Goal: Task Accomplishment & Management: Manage account settings

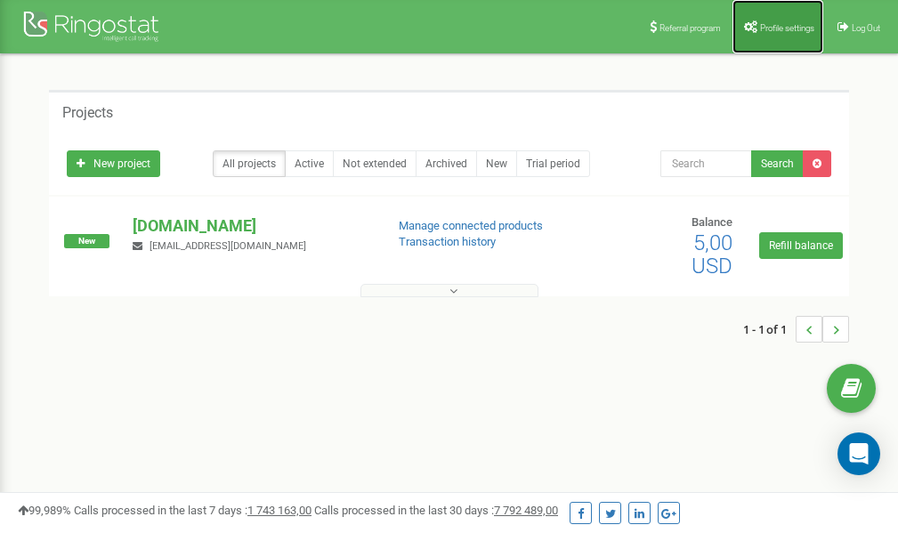
click at [768, 23] on span "Profile settings" at bounding box center [787, 28] width 54 height 10
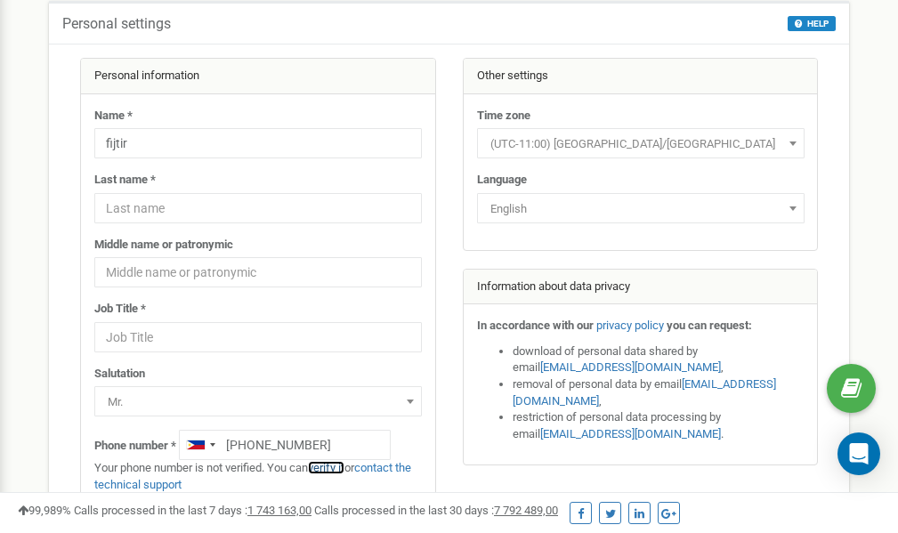
click at [335, 468] on link "verify it" at bounding box center [326, 467] width 36 height 13
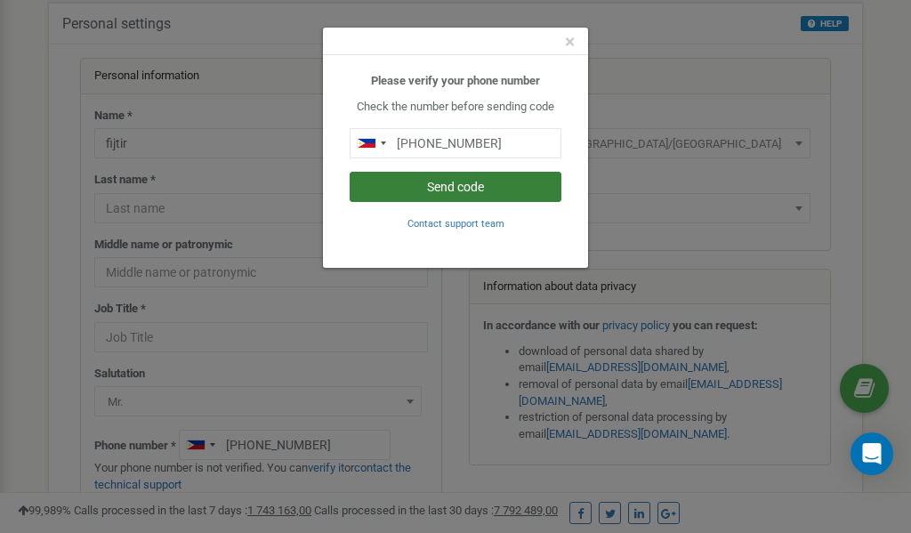
click at [456, 186] on button "Send code" at bounding box center [456, 187] width 212 height 30
